Goal: Check status: Check status

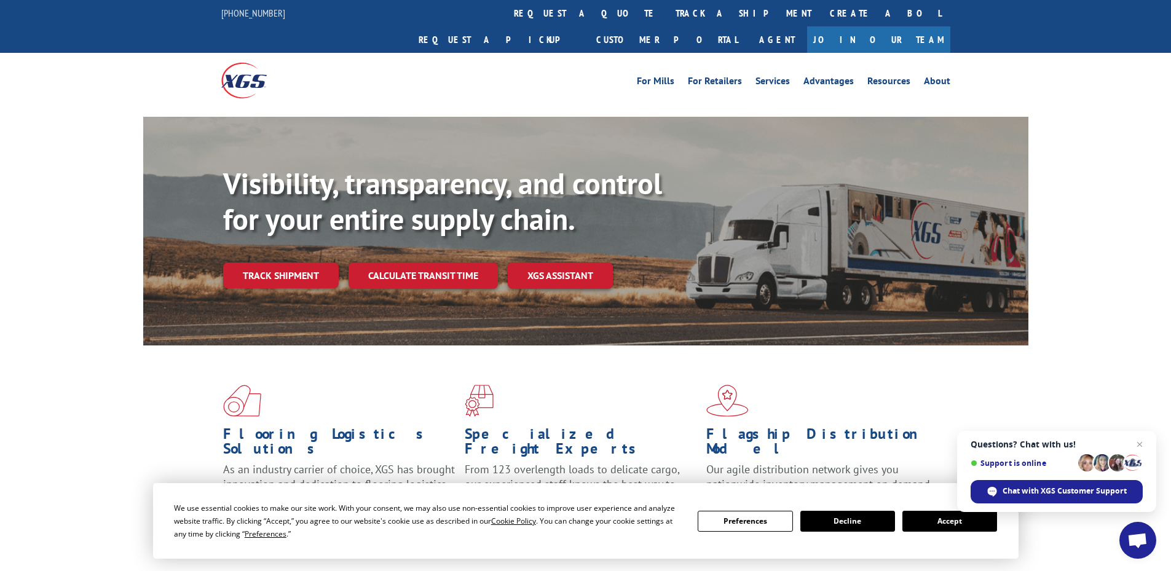
click at [937, 521] on button "Accept" at bounding box center [950, 521] width 95 height 21
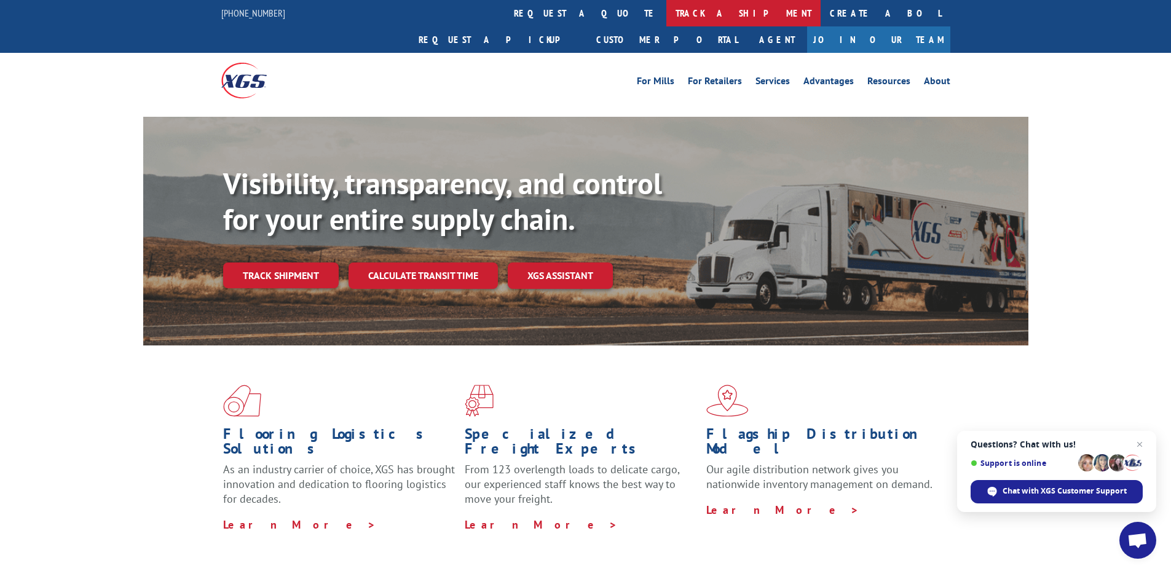
click at [667, 13] on link "track a shipment" at bounding box center [744, 13] width 154 height 26
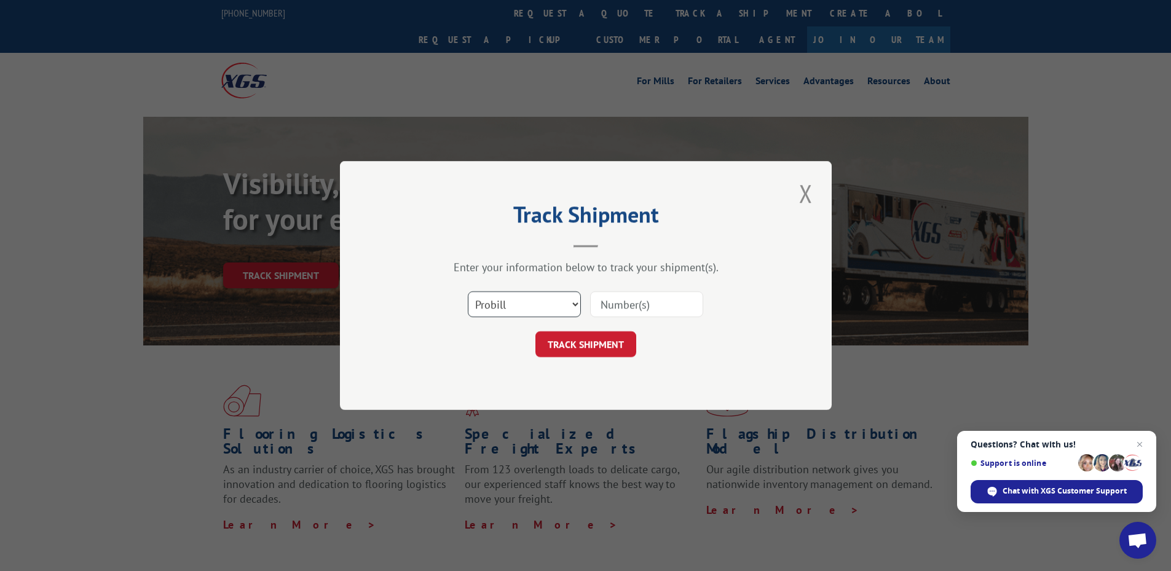
click at [567, 314] on select "Select category... Probill BOL PO" at bounding box center [524, 304] width 113 height 26
select select "po"
click at [468, 291] on select "Select category... Probill BOL PO" at bounding box center [524, 304] width 113 height 26
paste input "63987793"
type input "63987793"
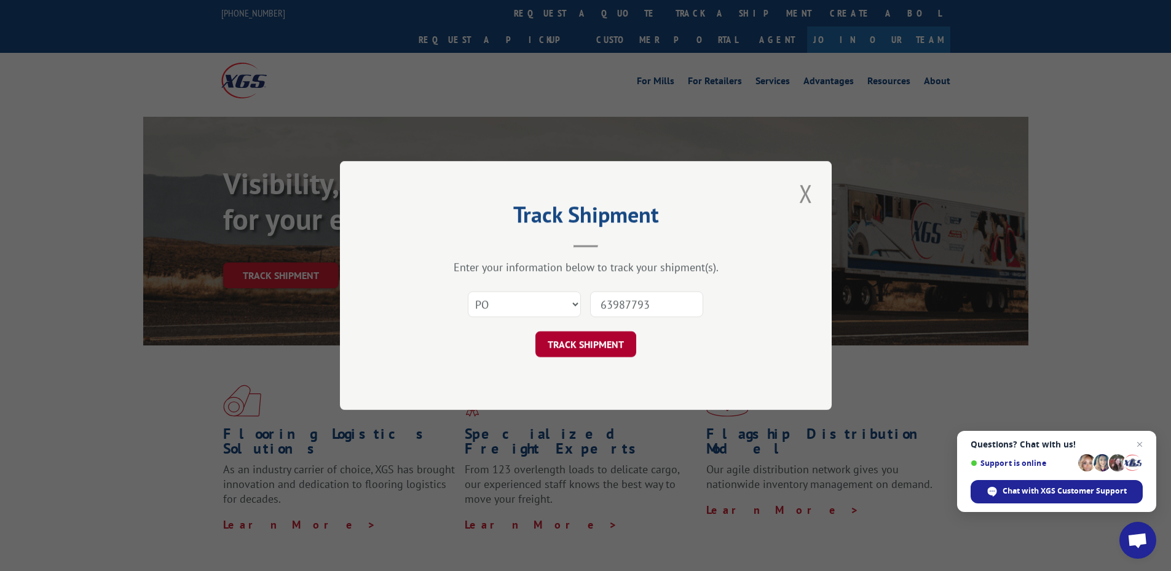
click at [612, 342] on button "TRACK SHIPMENT" at bounding box center [586, 344] width 101 height 26
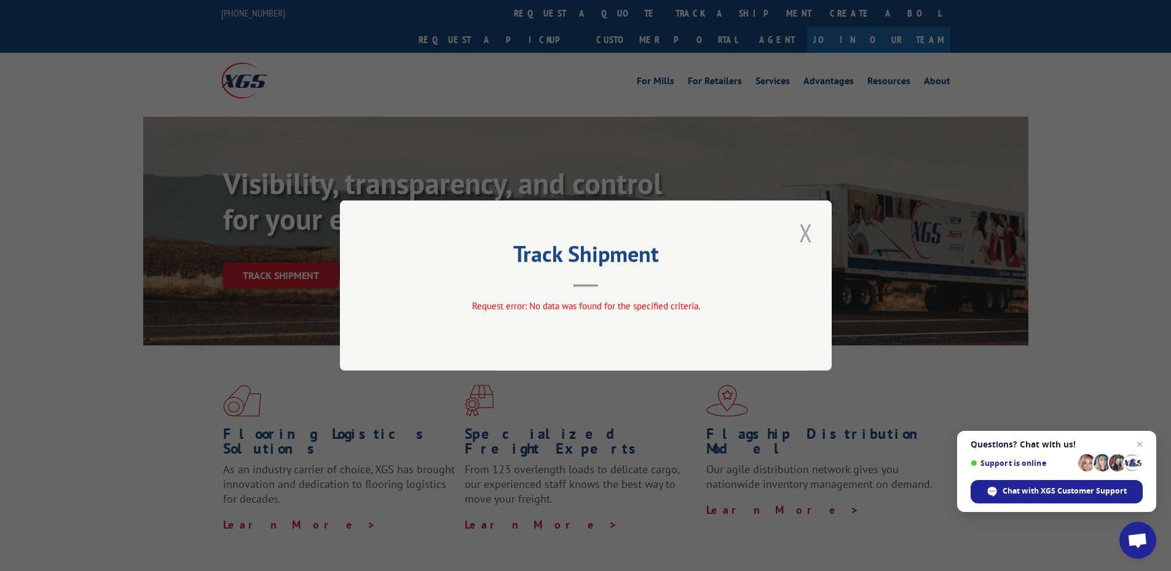
click at [806, 237] on button "Close modal" at bounding box center [806, 233] width 21 height 34
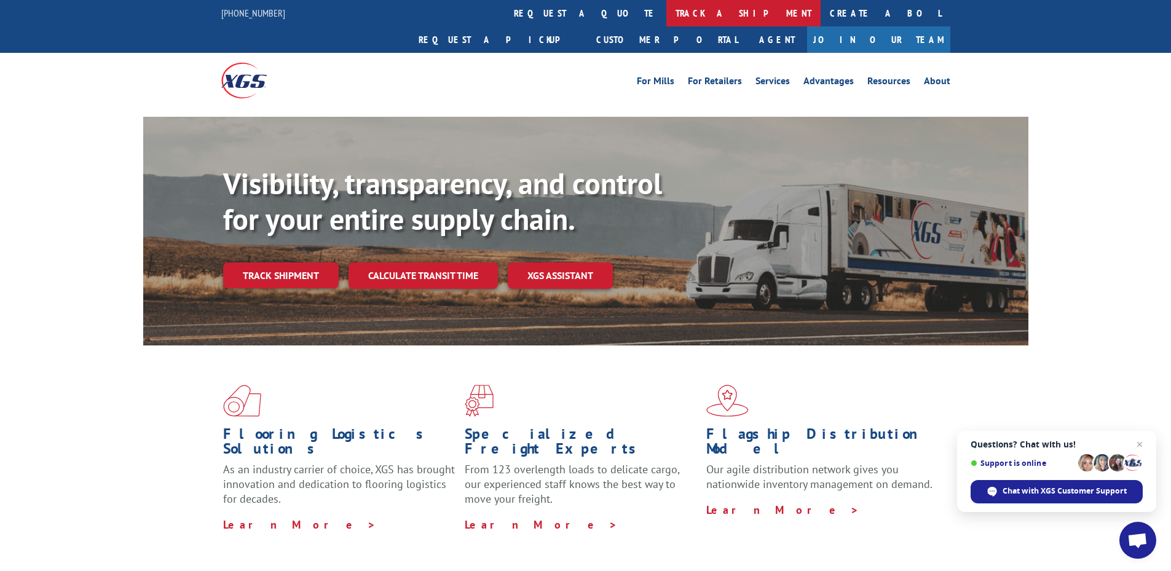
click at [667, 9] on link "track a shipment" at bounding box center [744, 13] width 154 height 26
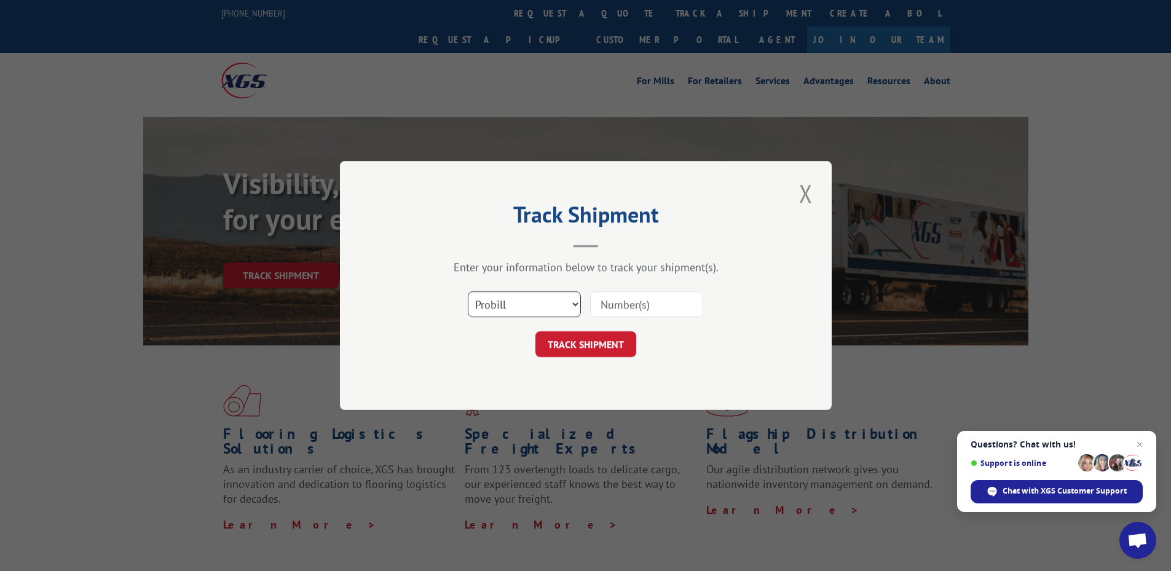
click at [566, 306] on select "Select category... Probill BOL PO" at bounding box center [524, 304] width 113 height 26
click at [468, 291] on select "Select category... Probill BOL PO" at bounding box center [524, 304] width 113 height 26
click at [561, 307] on select "Select category... Probill BOL PO" at bounding box center [524, 304] width 113 height 26
select select "bol"
click at [468, 291] on select "Select category... Probill BOL PO" at bounding box center [524, 304] width 113 height 26
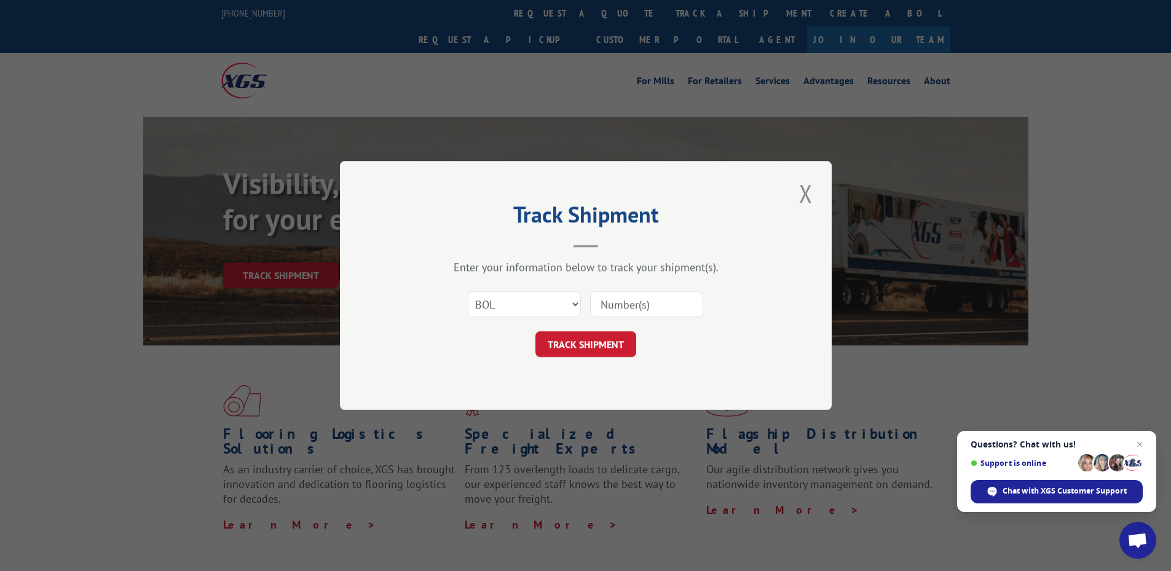
paste input "16986725"
type input "16986725"
click at [590, 344] on button "TRACK SHIPMENT" at bounding box center [586, 344] width 101 height 26
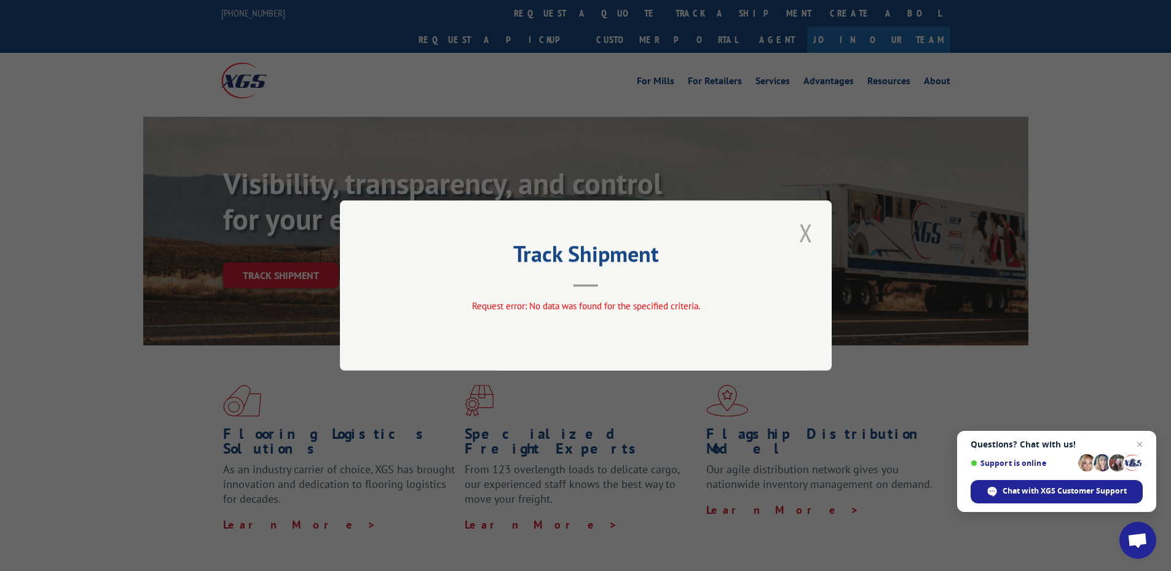
click at [808, 237] on button "Close modal" at bounding box center [806, 233] width 21 height 34
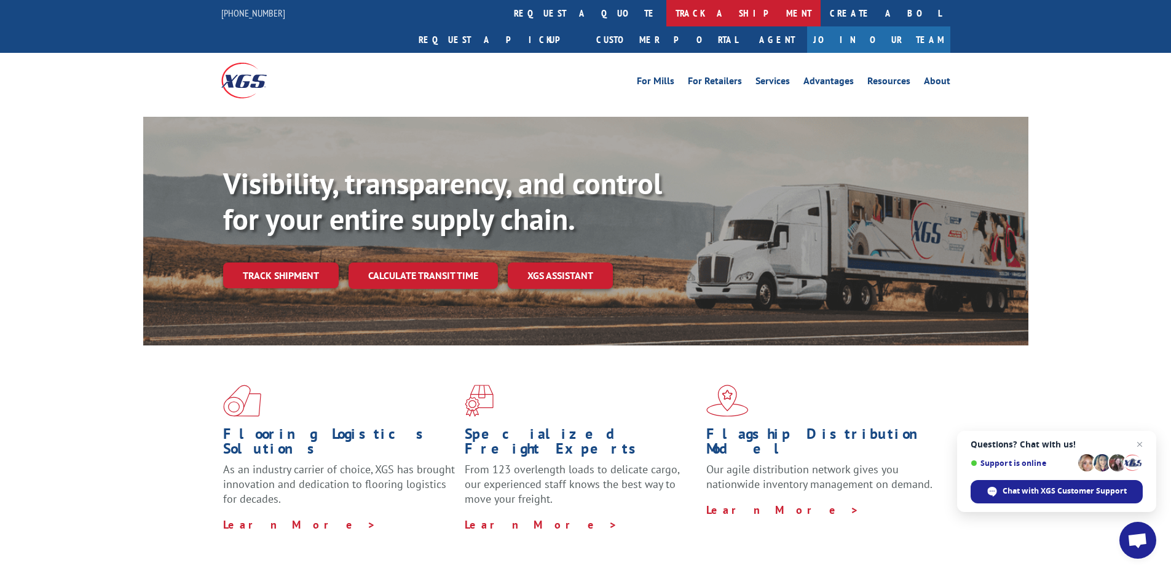
click at [667, 14] on link "track a shipment" at bounding box center [744, 13] width 154 height 26
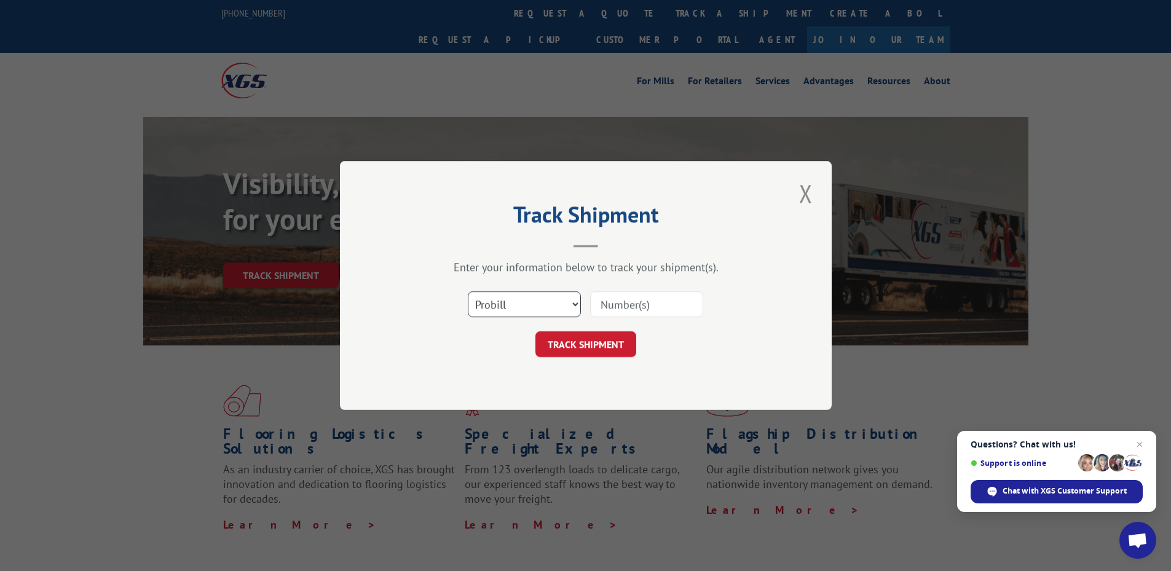
click at [573, 312] on select "Select category... Probill BOL PO" at bounding box center [524, 304] width 113 height 26
select select "bol"
click at [468, 291] on select "Select category... Probill BOL PO" at bounding box center [524, 304] width 113 height 26
paste input "16986725"
type input "16986725"
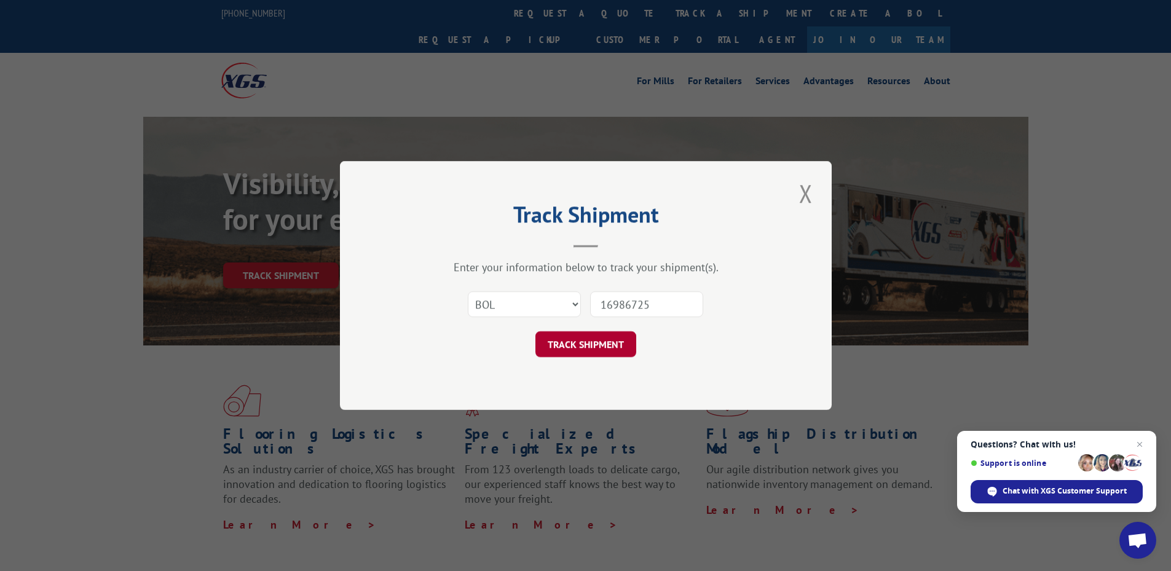
click at [580, 338] on button "TRACK SHIPMENT" at bounding box center [586, 344] width 101 height 26
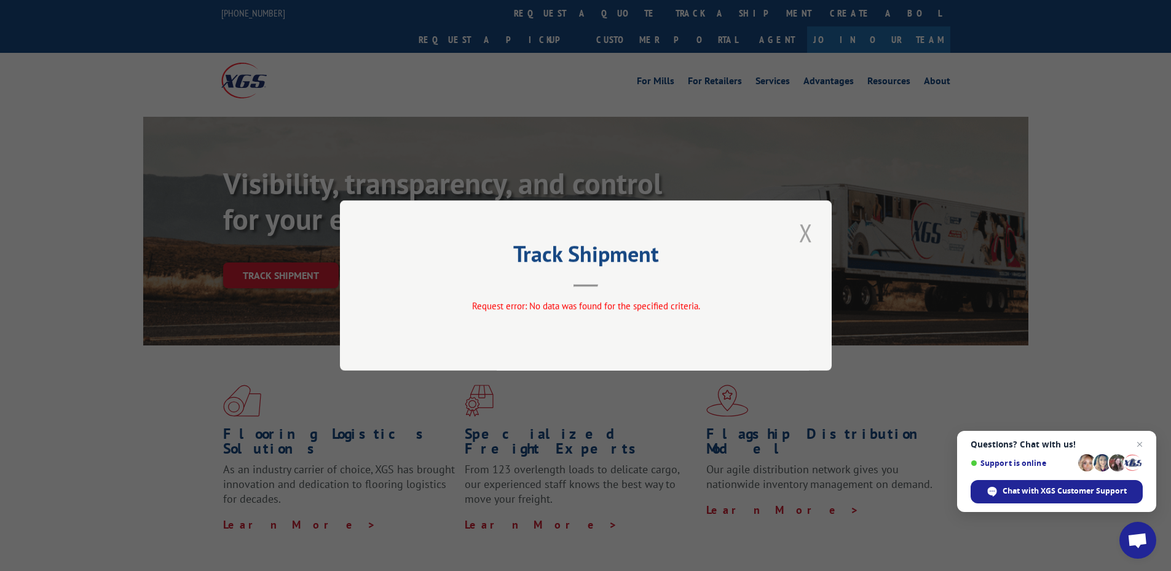
click at [806, 234] on button "Close modal" at bounding box center [806, 233] width 21 height 34
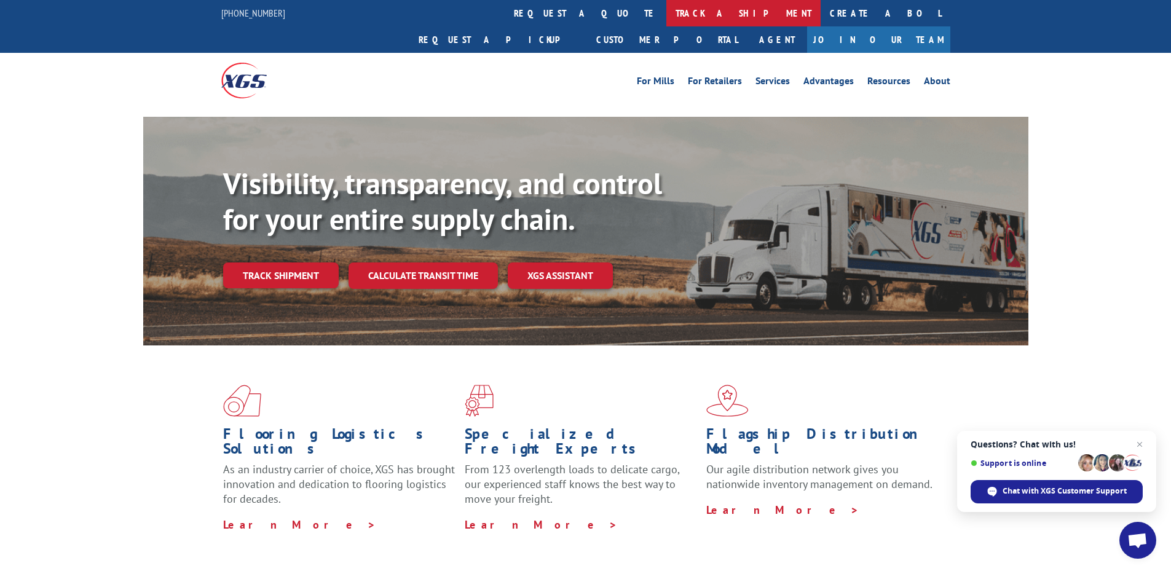
click at [667, 13] on link "track a shipment" at bounding box center [744, 13] width 154 height 26
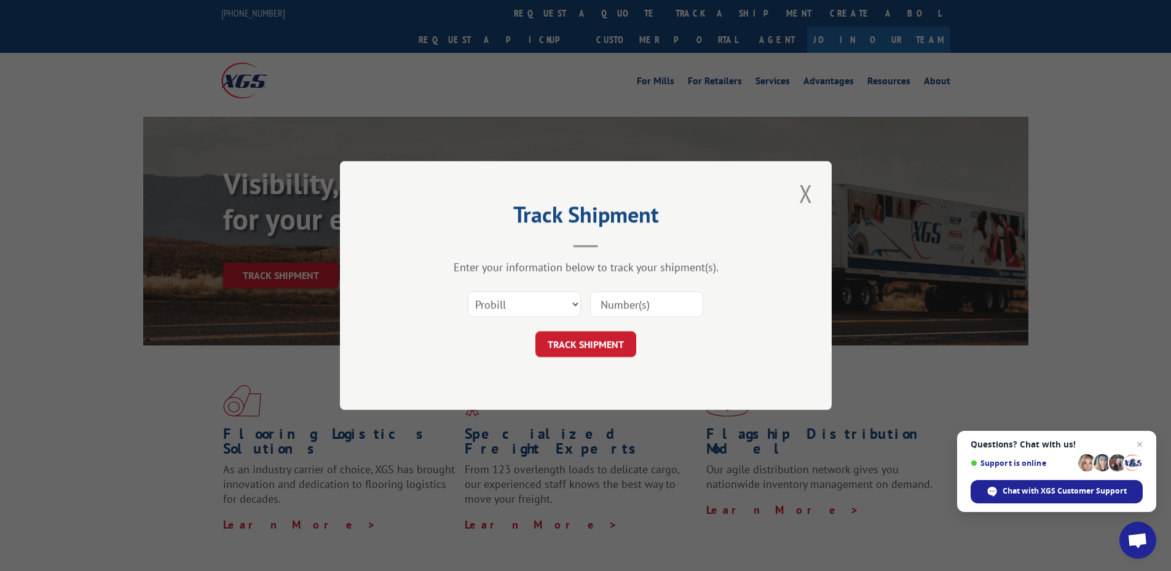
click at [568, 319] on div "Select category... Probill BOL PO" at bounding box center [525, 304] width 112 height 28
click at [565, 307] on select "Select category... Probill BOL PO" at bounding box center [524, 304] width 113 height 26
paste input "16986725"
type input "16986725"
click at [585, 343] on button "TRACK SHIPMENT" at bounding box center [586, 344] width 101 height 26
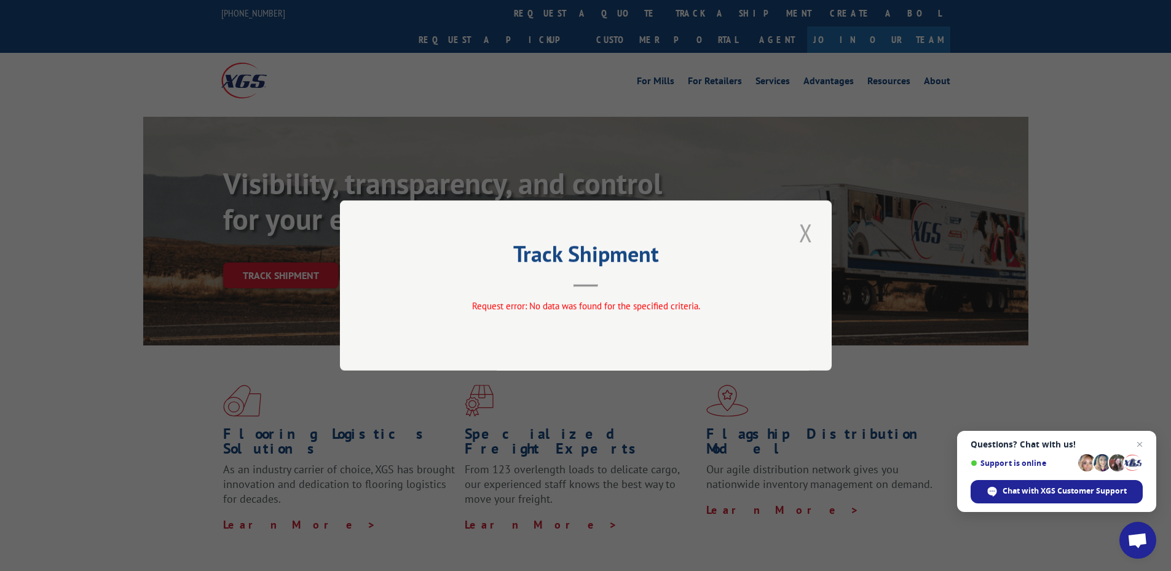
click at [803, 232] on button "Close modal" at bounding box center [806, 233] width 21 height 34
